Goal: Task Accomplishment & Management: Manage account settings

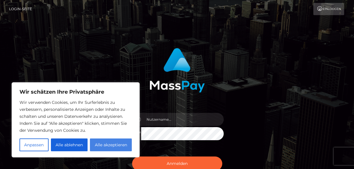
click at [114, 149] on button "Alle akzeptieren" at bounding box center [111, 145] width 42 height 13
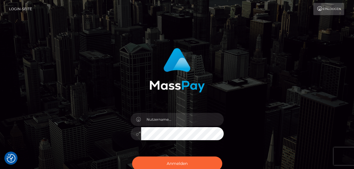
checkbox input "true"
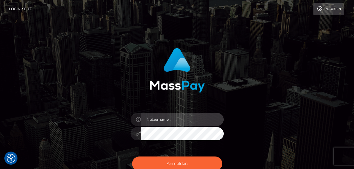
click at [185, 117] on input "text" at bounding box center [182, 119] width 83 height 13
type input "nicolegrantas@web.de"
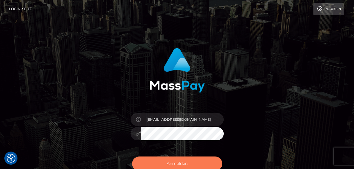
click at [190, 163] on button "Anmelden" at bounding box center [177, 164] width 90 height 14
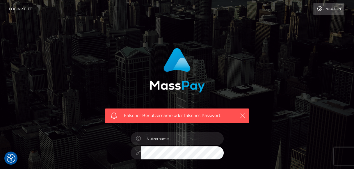
checkbox input "true"
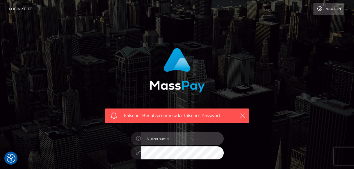
click at [177, 142] on input "text" at bounding box center [182, 138] width 83 height 13
type input "[EMAIL_ADDRESS][DOMAIN_NAME]"
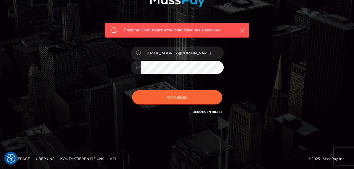
scroll to position [87, 0]
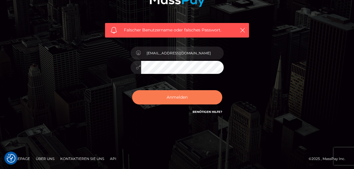
click at [191, 104] on button "Anmelden" at bounding box center [177, 97] width 90 height 14
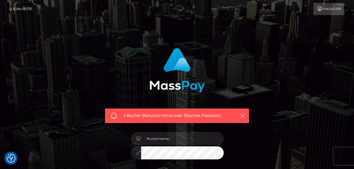
click at [242, 115] on icon "button" at bounding box center [243, 116] width 6 height 6
click at [243, 116] on icon "button" at bounding box center [243, 116] width 6 height 6
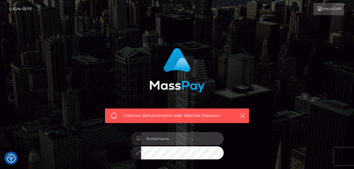
click at [190, 139] on input "text" at bounding box center [182, 138] width 83 height 13
type input "[EMAIL_ADDRESS][DOMAIN_NAME]"
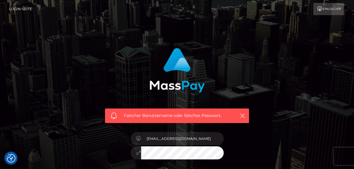
scroll to position [58, 0]
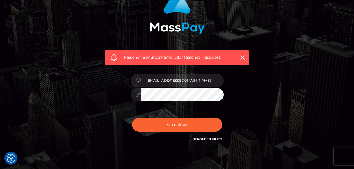
click at [268, 126] on div "Falscher Benutzername oder falsches Passwort. [EMAIL_ADDRESS][DOMAIN_NAME] [GEO…" at bounding box center [177, 68] width 332 height 167
click at [243, 58] on icon "button" at bounding box center [243, 58] width 6 height 6
click at [132, 118] on button "Anmelden" at bounding box center [177, 125] width 90 height 14
